Goal: Complete application form: Complete application form

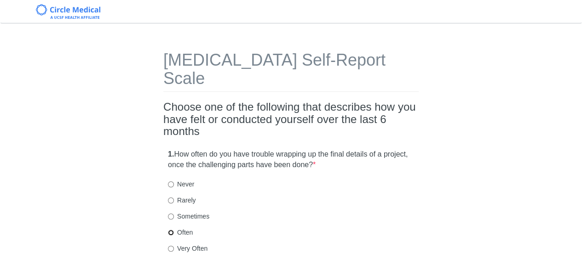
click at [169, 230] on input "Often" at bounding box center [171, 233] width 6 height 6
radio input "true"
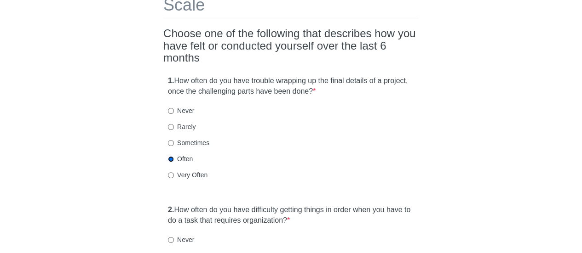
scroll to position [184, 0]
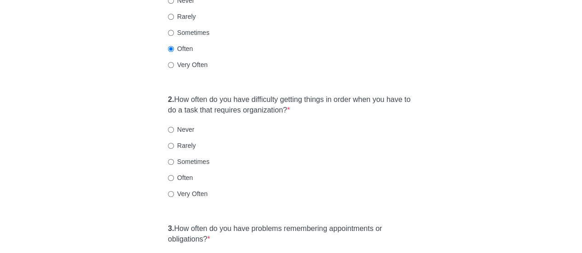
click at [183, 189] on label "Very Often" at bounding box center [188, 193] width 40 height 9
click at [174, 191] on input "Very Often" at bounding box center [171, 194] width 6 height 6
radio input "true"
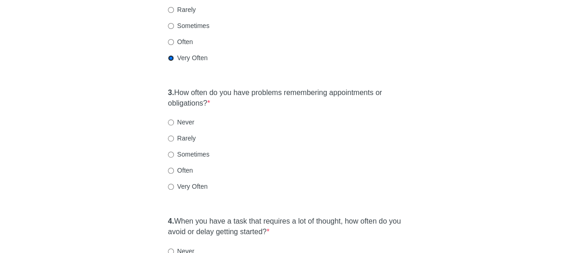
scroll to position [322, 0]
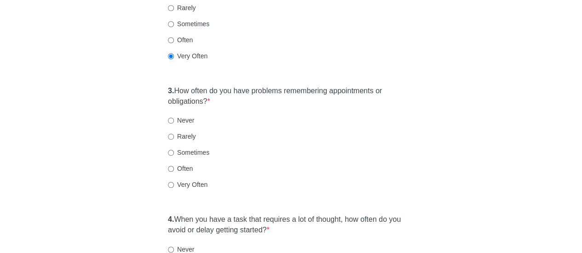
click at [185, 148] on label "Sometimes" at bounding box center [188, 152] width 41 height 9
click at [174, 150] on input "Sometimes" at bounding box center [171, 153] width 6 height 6
radio input "true"
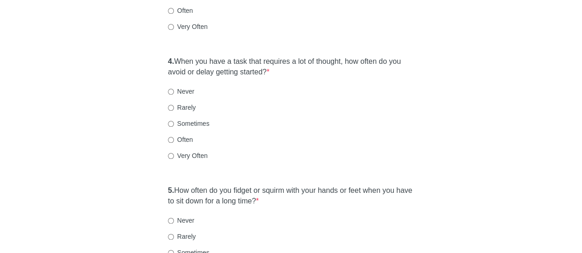
scroll to position [460, 0]
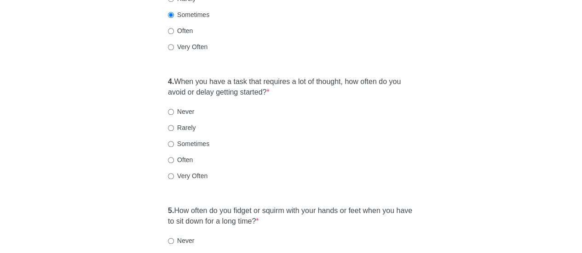
click at [186, 155] on label "Often" at bounding box center [180, 159] width 25 height 9
click at [174, 157] on input "Often" at bounding box center [171, 160] width 6 height 6
radio input "true"
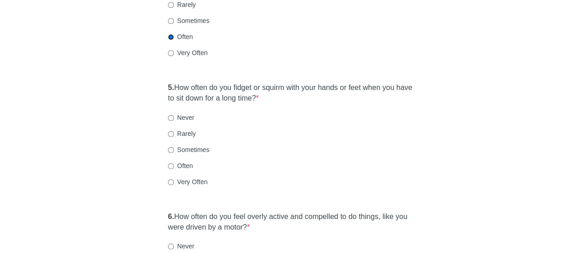
scroll to position [598, 0]
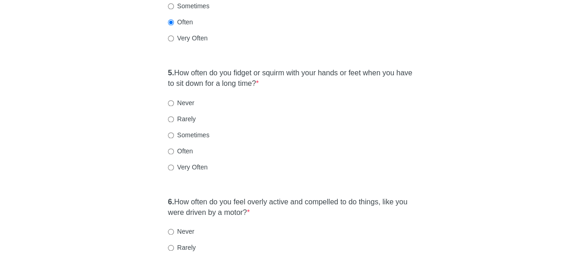
click at [180, 163] on label "Very Often" at bounding box center [188, 167] width 40 height 9
click at [174, 165] on input "Very Often" at bounding box center [171, 168] width 6 height 6
radio input "true"
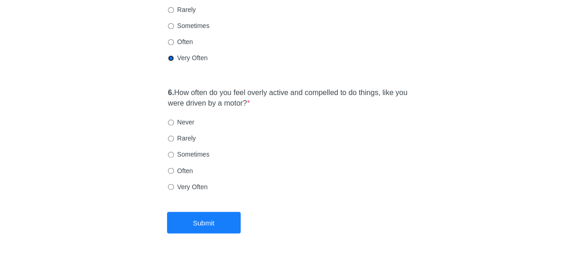
scroll to position [724, 0]
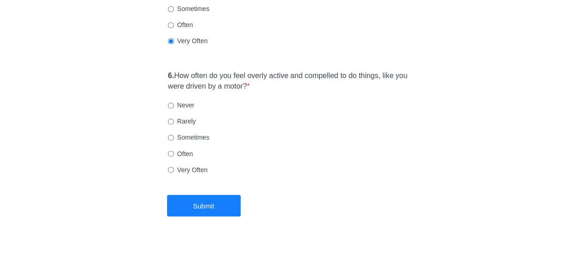
click at [183, 149] on label "Often" at bounding box center [180, 153] width 25 height 9
click at [174, 151] on input "Often" at bounding box center [171, 154] width 6 height 6
radio input "true"
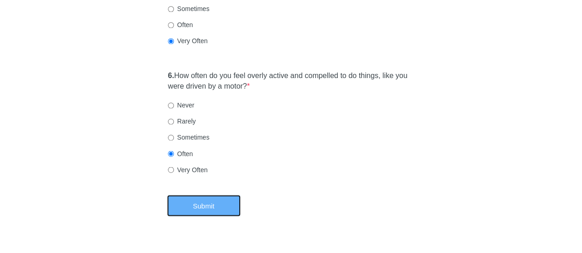
click at [196, 195] on button "Submit" at bounding box center [204, 206] width 74 height 22
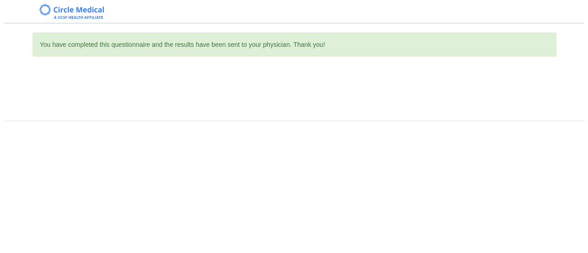
scroll to position [0, 0]
